Goal: Check status: Check status

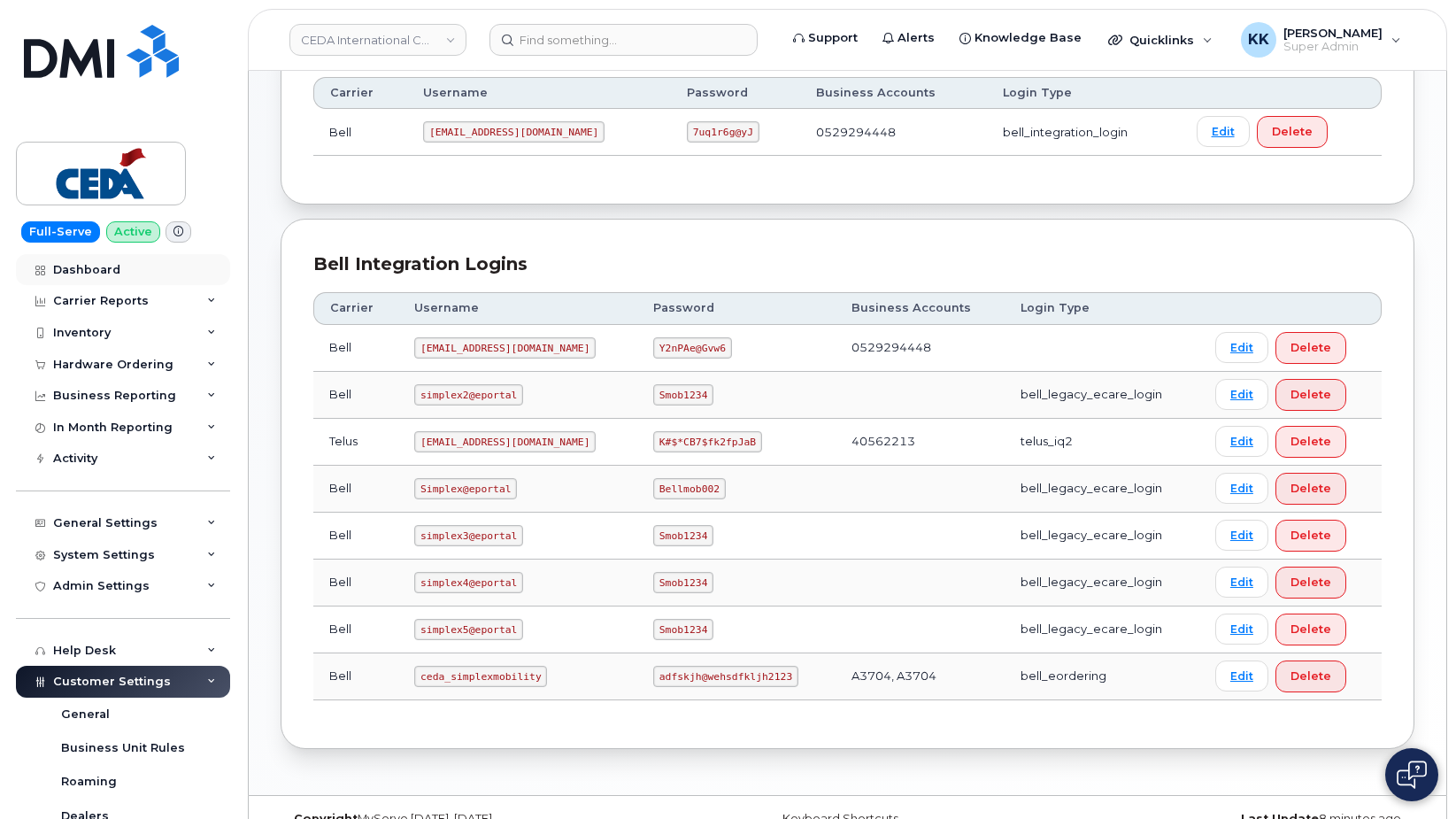
scroll to position [271, 0]
click at [90, 278] on link "Dashboard" at bounding box center [122, 270] width 214 height 32
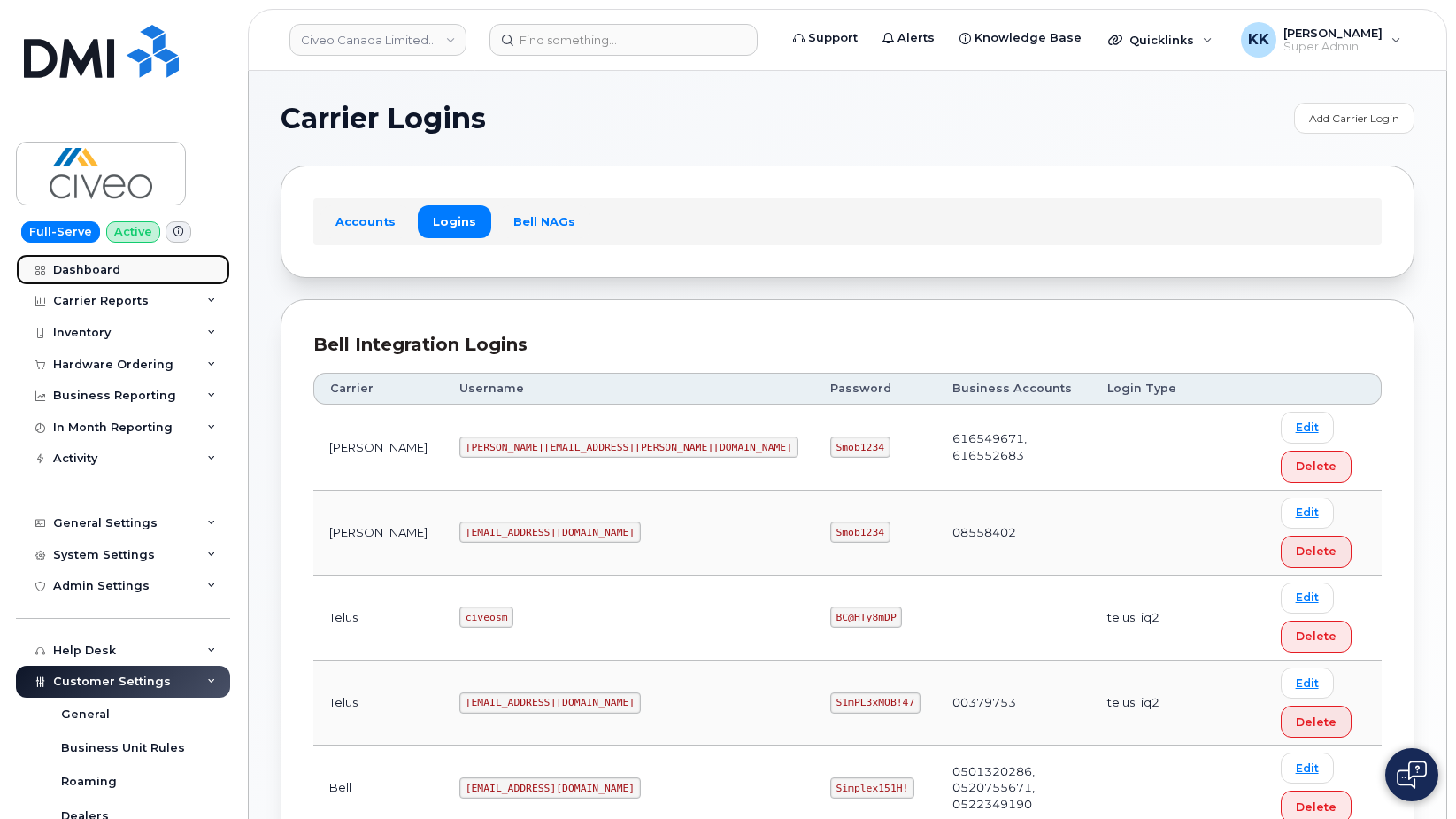
click at [86, 277] on link "Dashboard" at bounding box center [122, 270] width 214 height 32
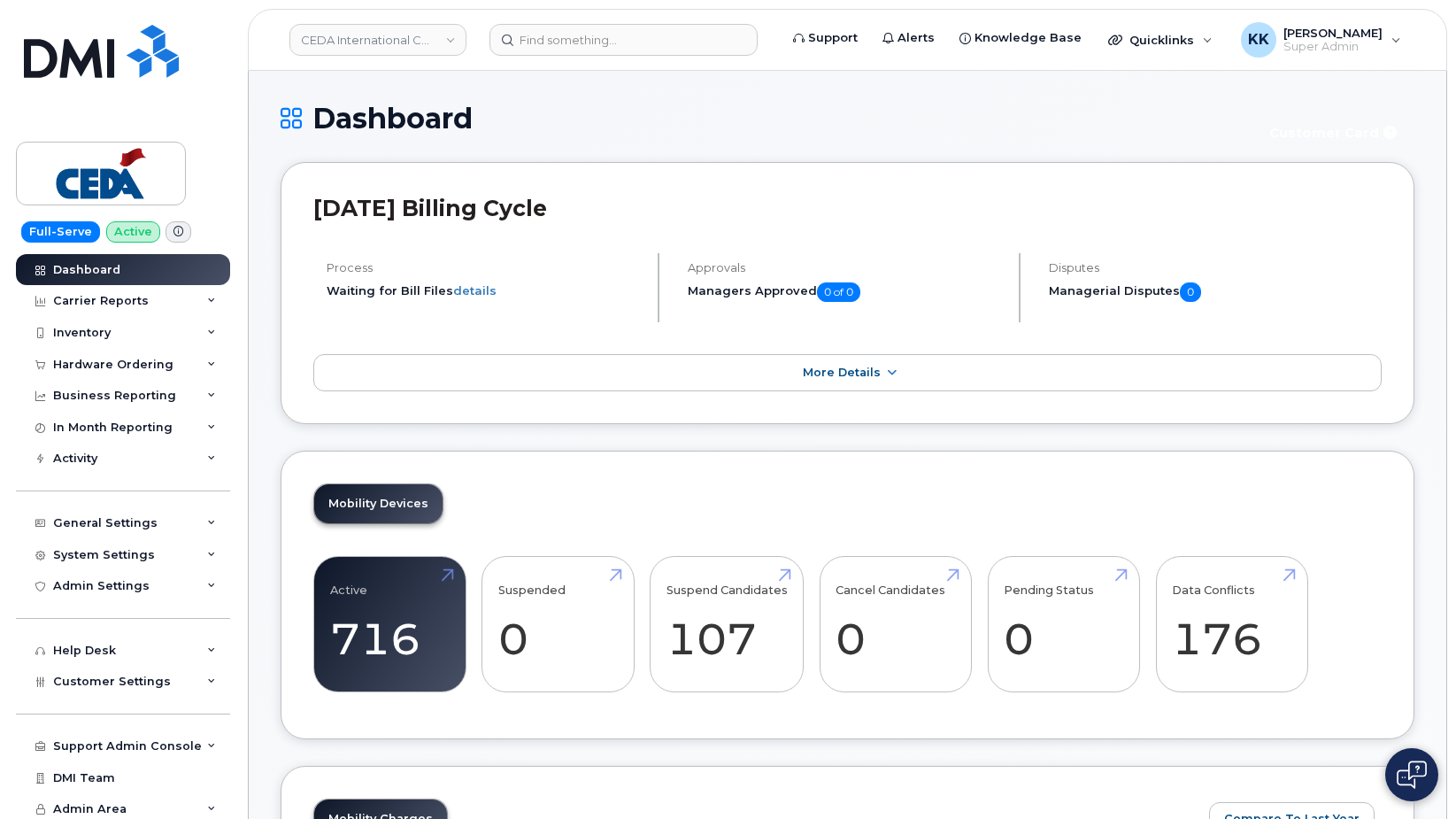
scroll to position [2237, 0]
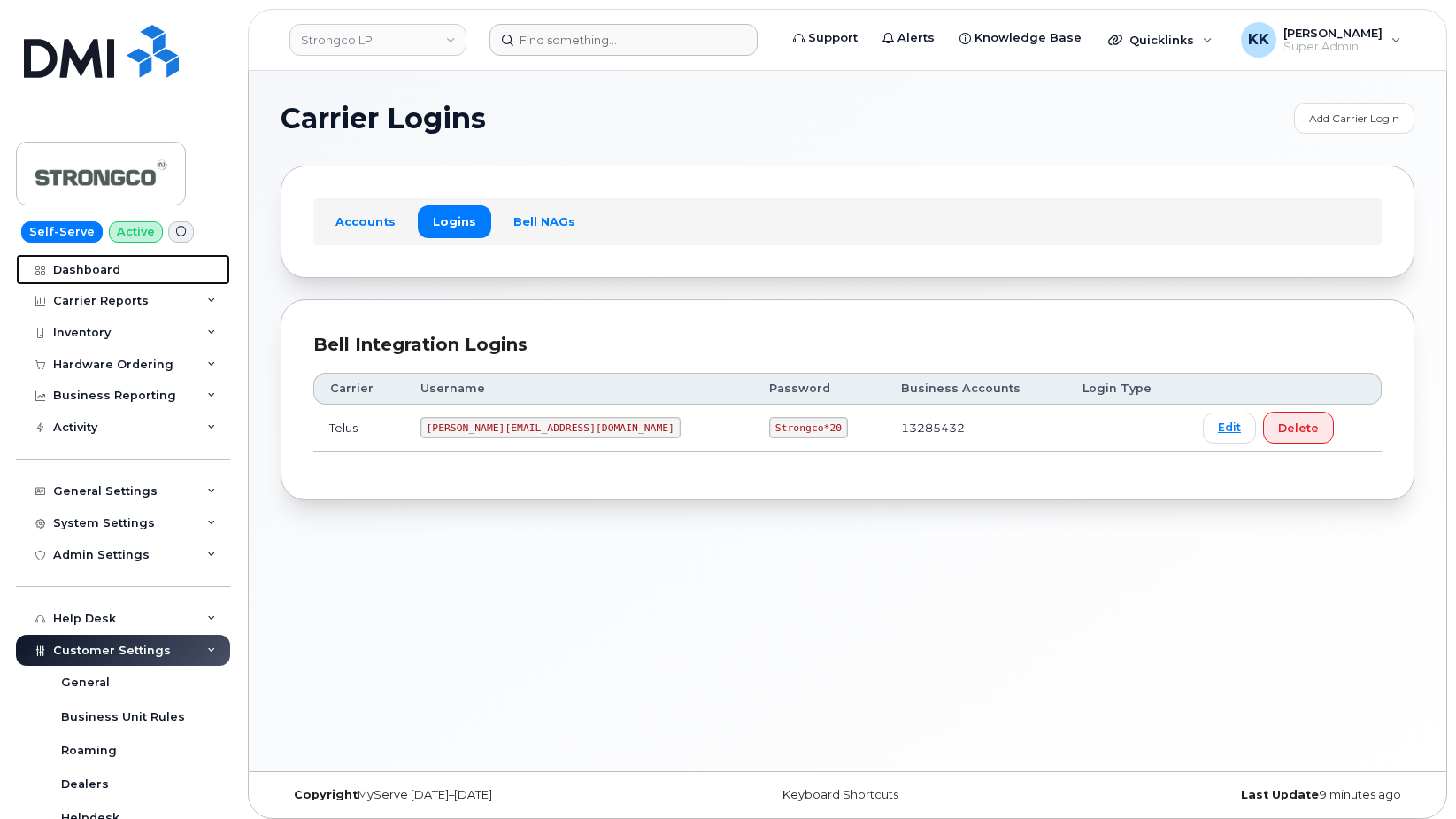
click at [115, 272] on div "Dashboard" at bounding box center [86, 269] width 67 height 14
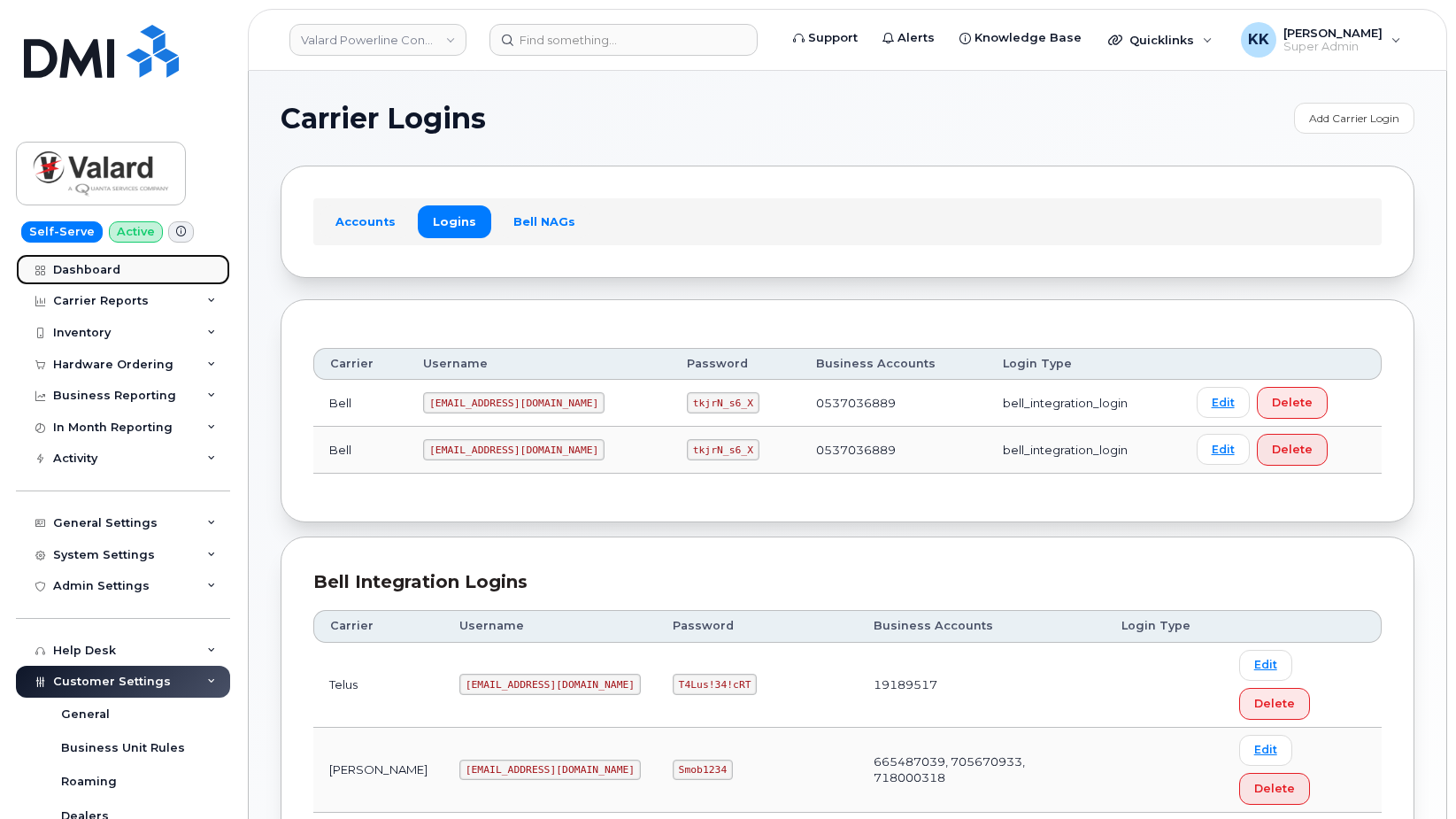
click at [121, 265] on link "Dashboard" at bounding box center [122, 270] width 214 height 32
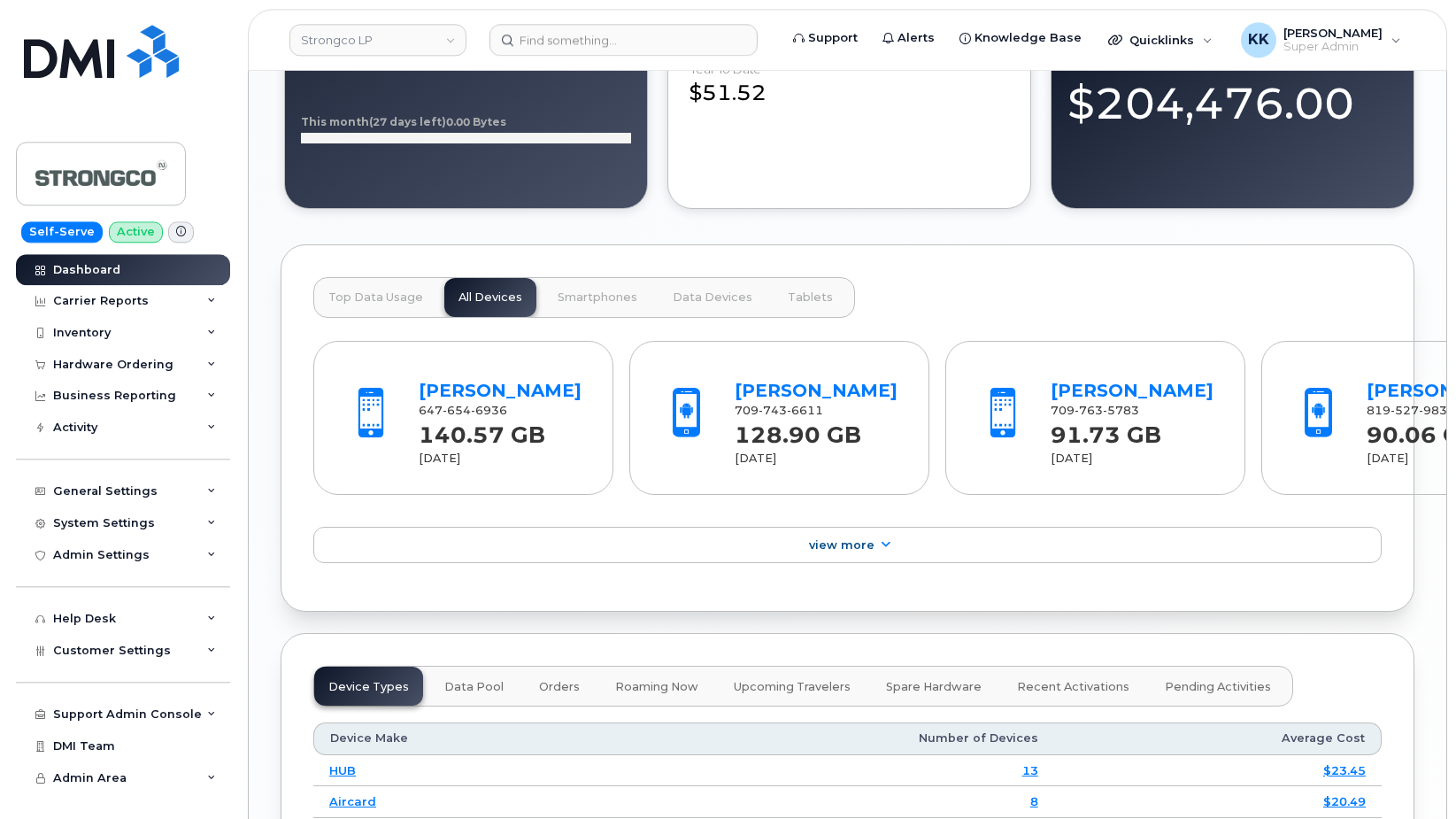
scroll to position [2269, 0]
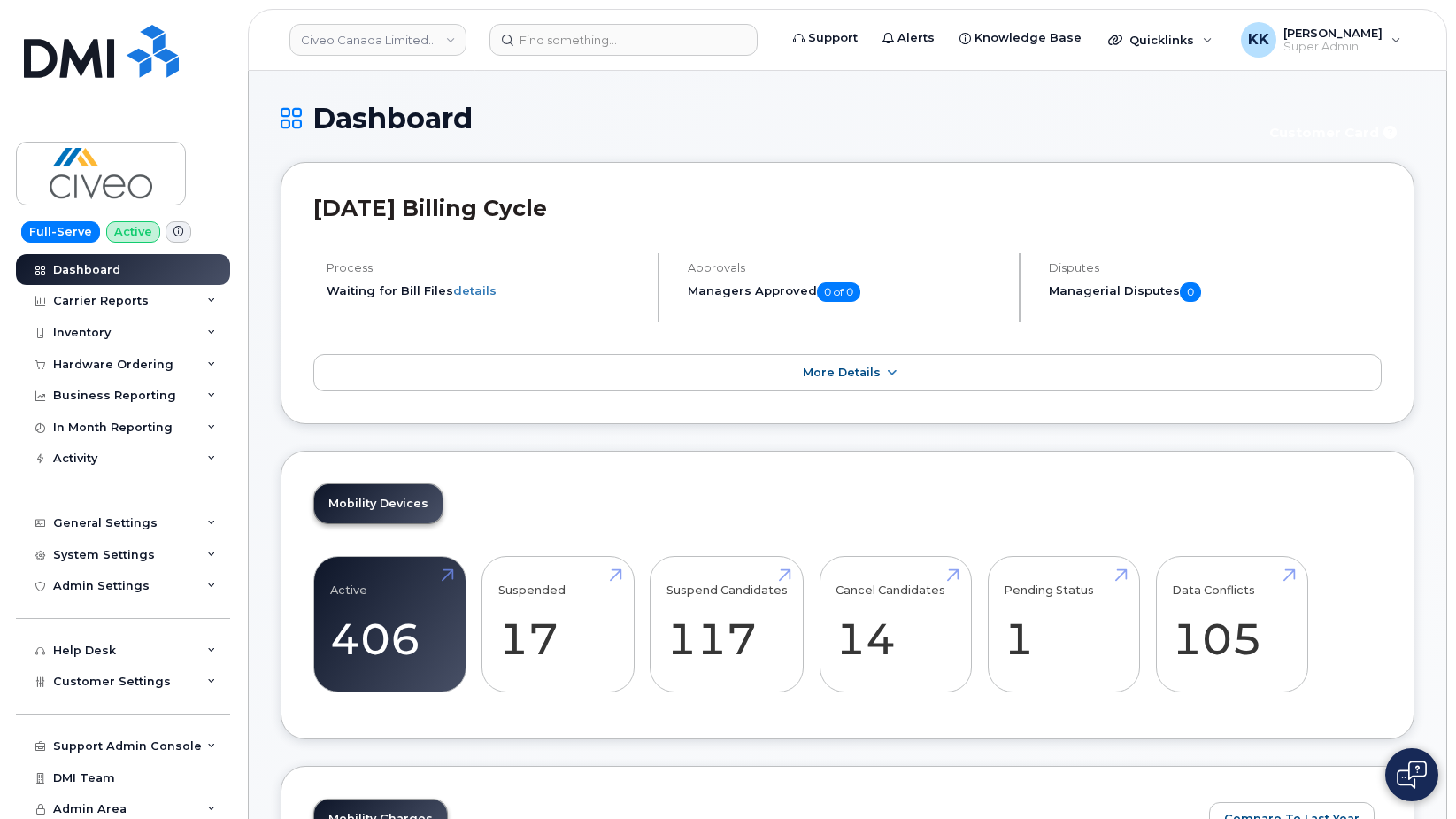
click at [739, 109] on h1 "Dashboard" at bounding box center [764, 118] width 966 height 31
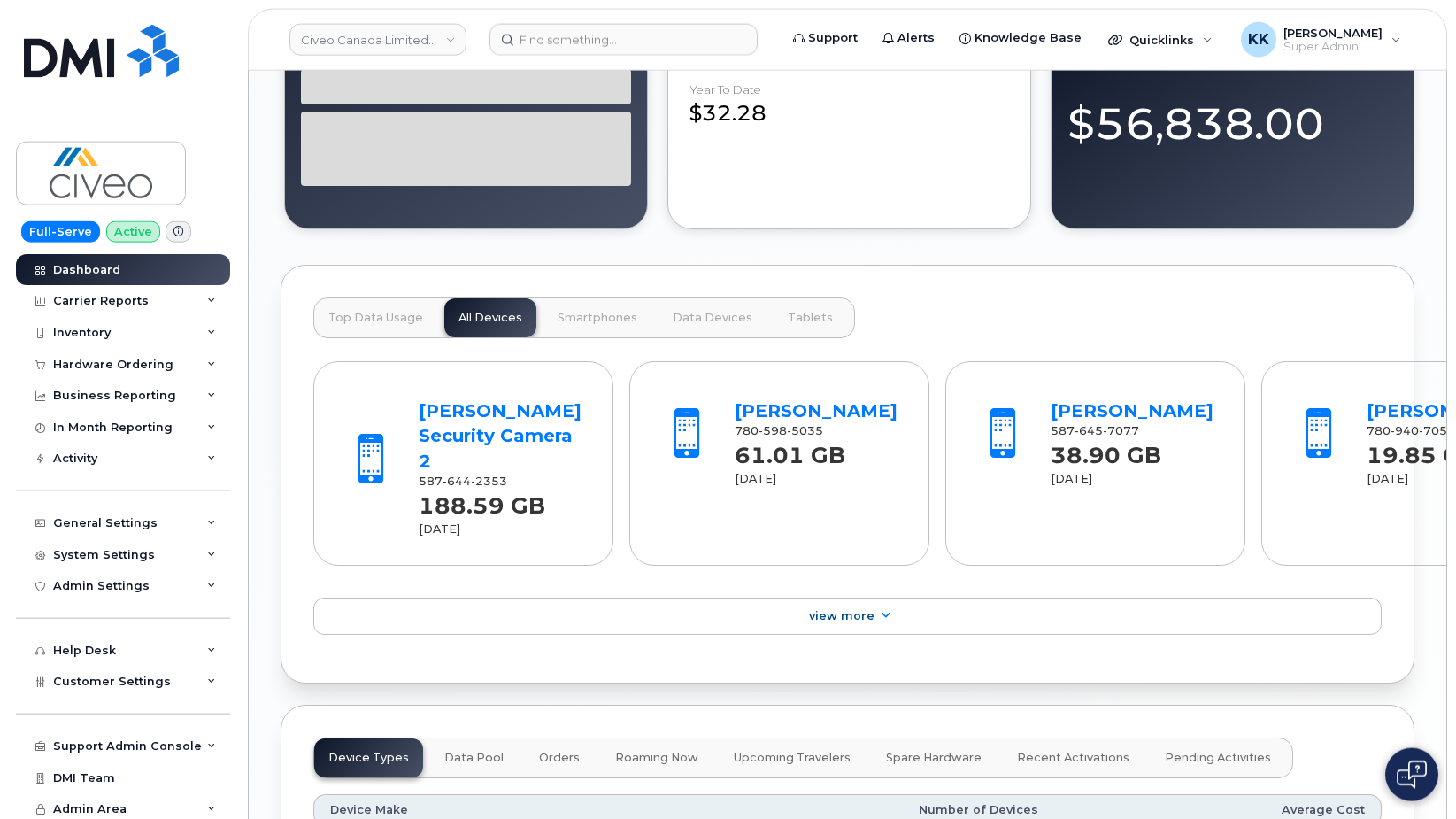
scroll to position [2231, 0]
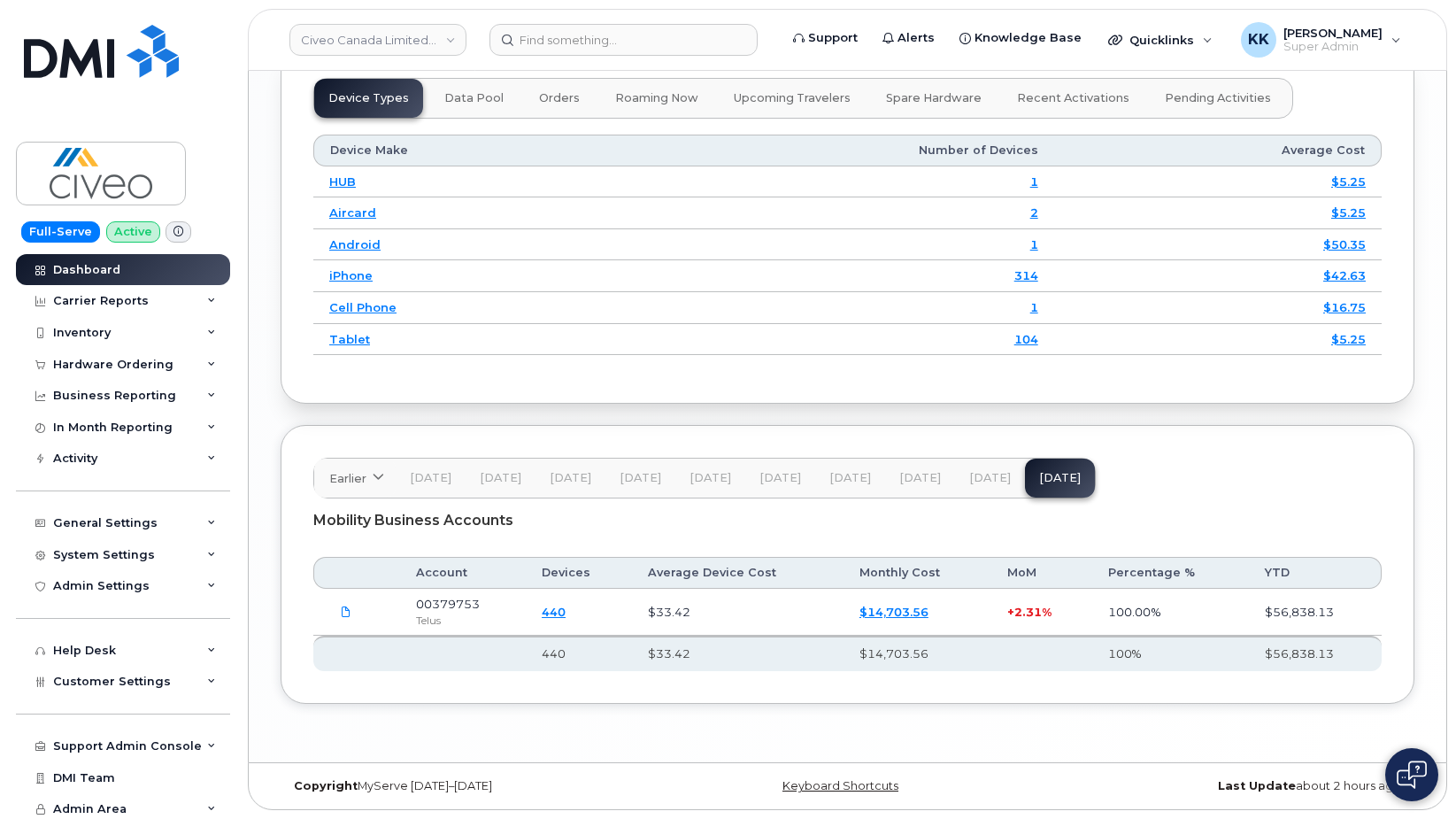
click at [890, 437] on div "Earlier 2024 October September August July June May April March February Januar…" at bounding box center [847, 565] width 1134 height 279
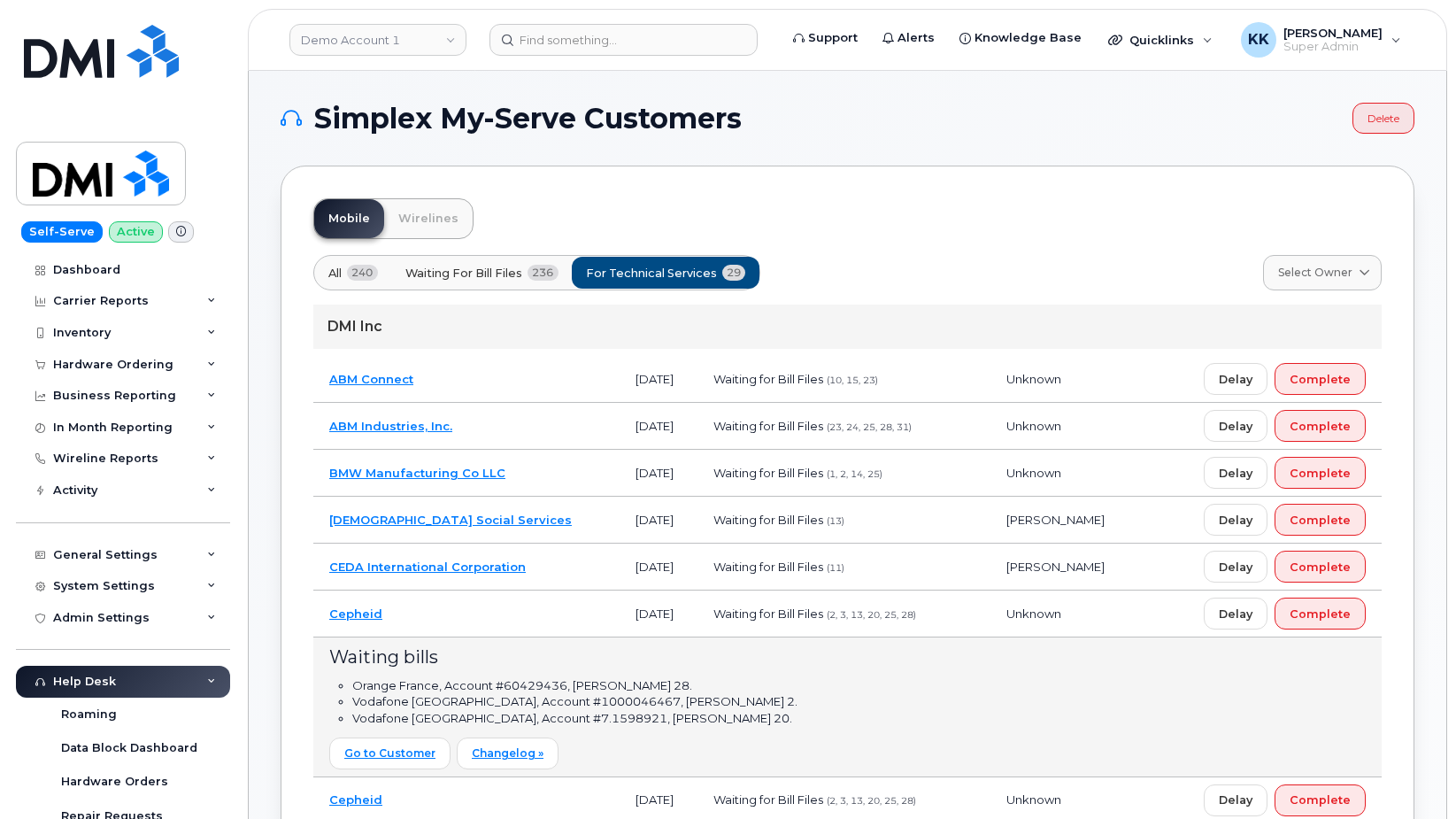
scroll to position [181, 0]
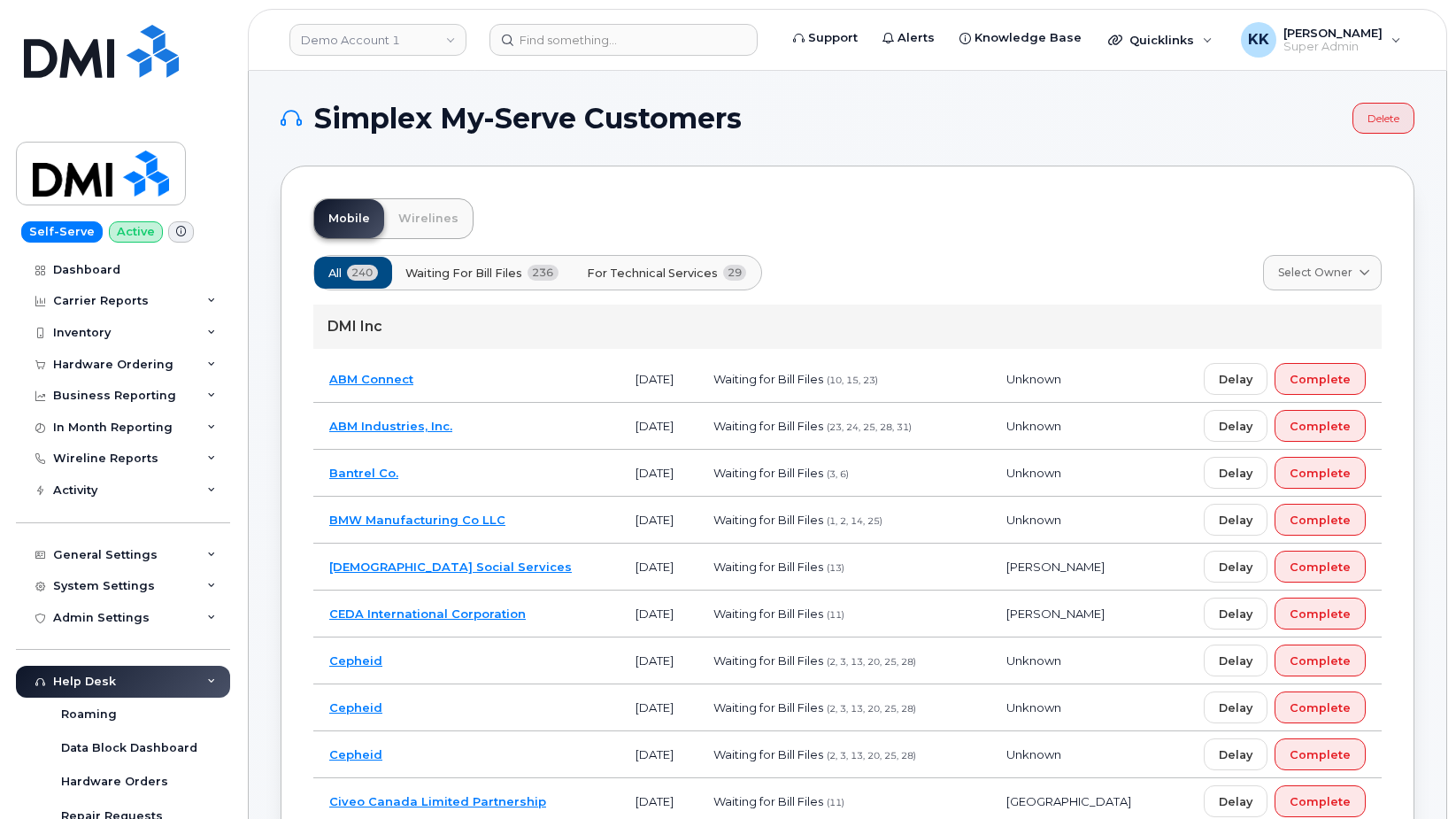
click at [668, 283] on button "For Technical Services 29" at bounding box center [666, 273] width 190 height 32
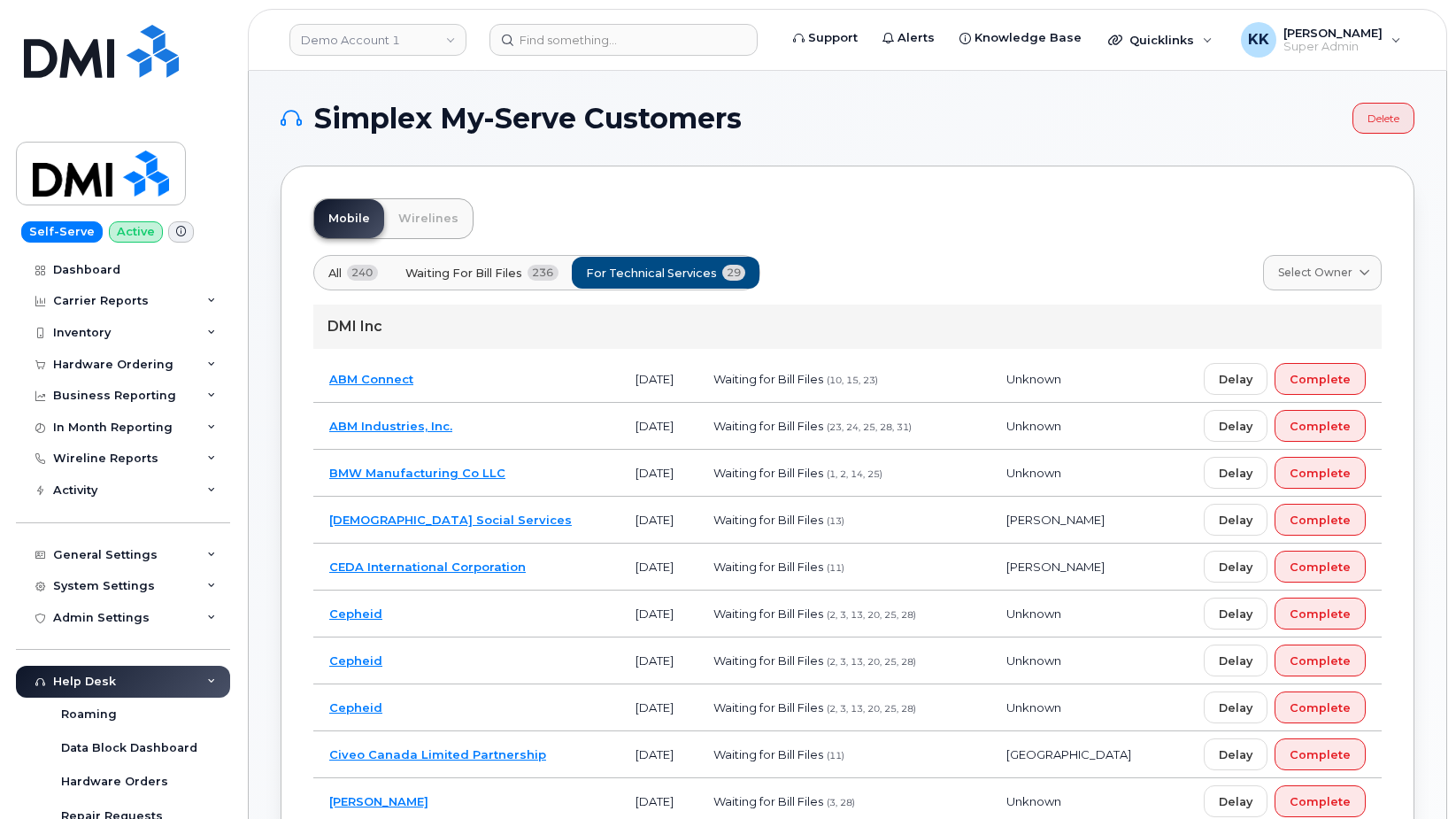
click at [544, 521] on td "[DEMOGRAPHIC_DATA] Social Services" at bounding box center [466, 520] width 307 height 47
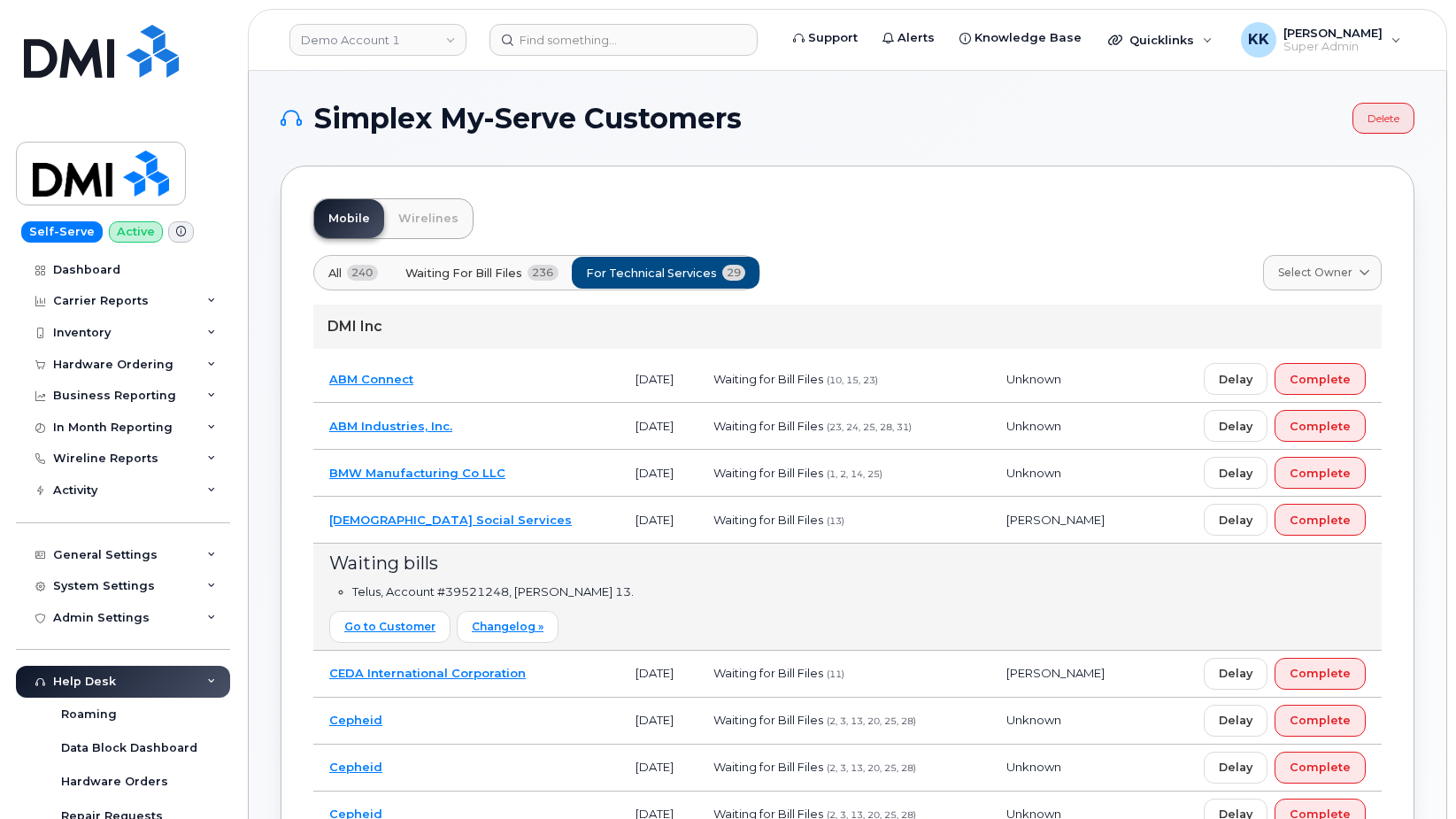
click at [544, 521] on td "[DEMOGRAPHIC_DATA] Social Services" at bounding box center [466, 520] width 307 height 47
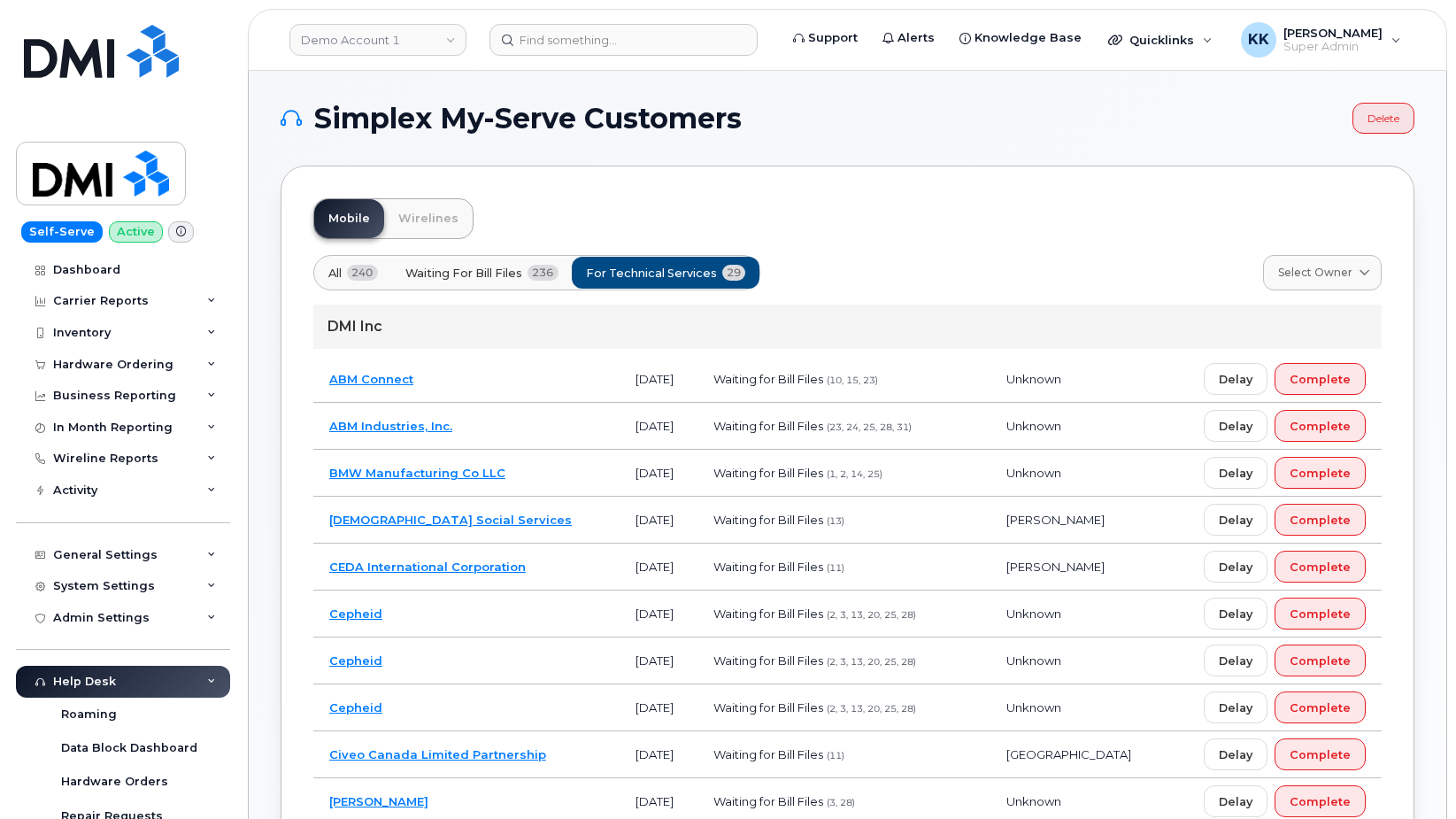
click at [559, 554] on td "CEDA International Corporation" at bounding box center [466, 567] width 307 height 47
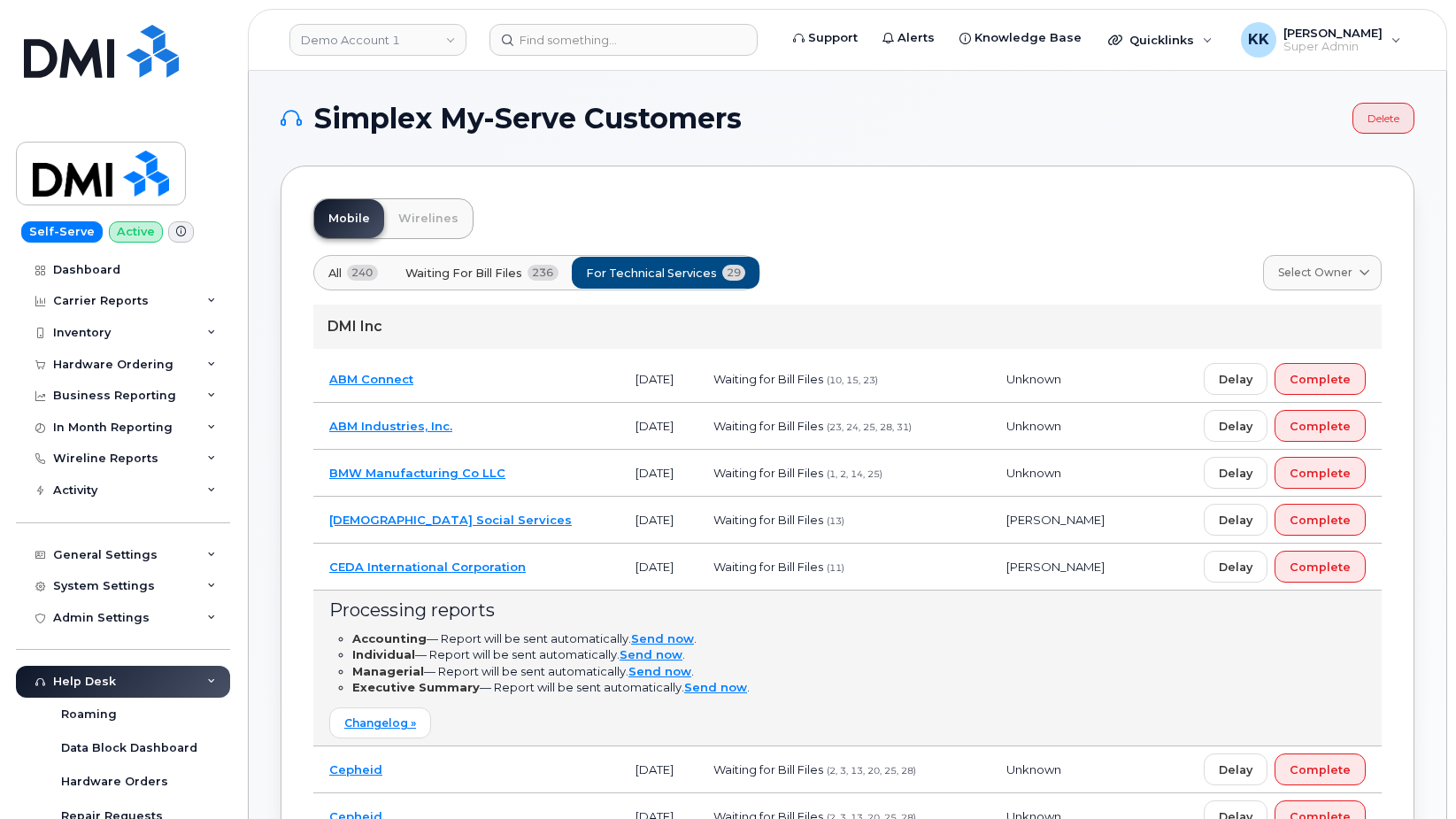
click at [559, 554] on td "CEDA International Corporation" at bounding box center [466, 567] width 307 height 47
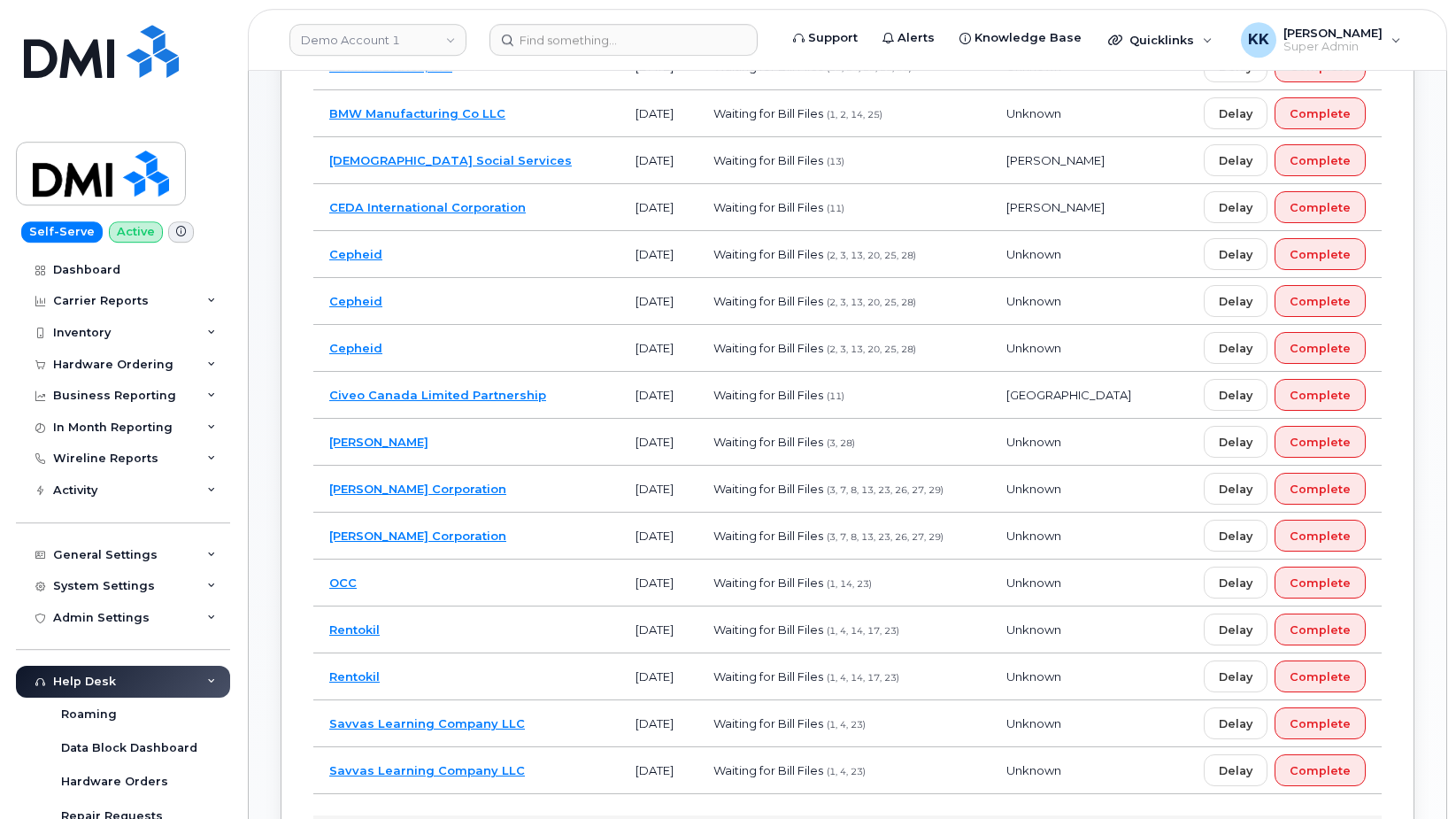
scroll to position [361, 0]
